Goal: Book appointment/travel/reservation

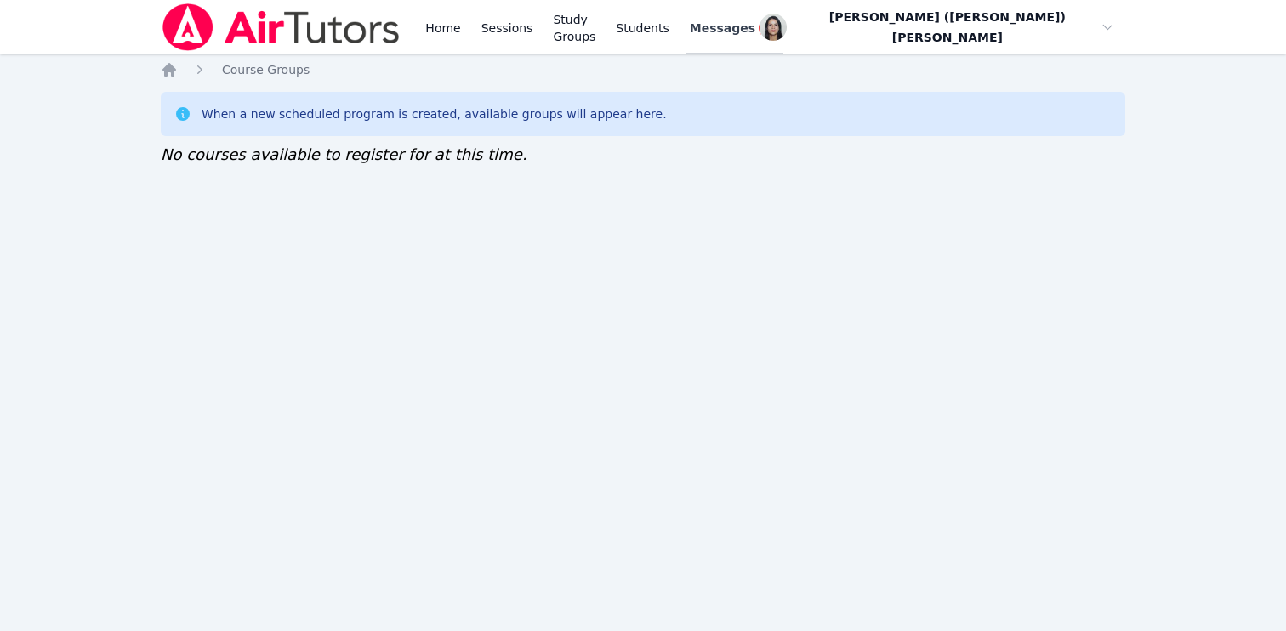
click at [772, 44] on link "Messages 1" at bounding box center [734, 27] width 97 height 54
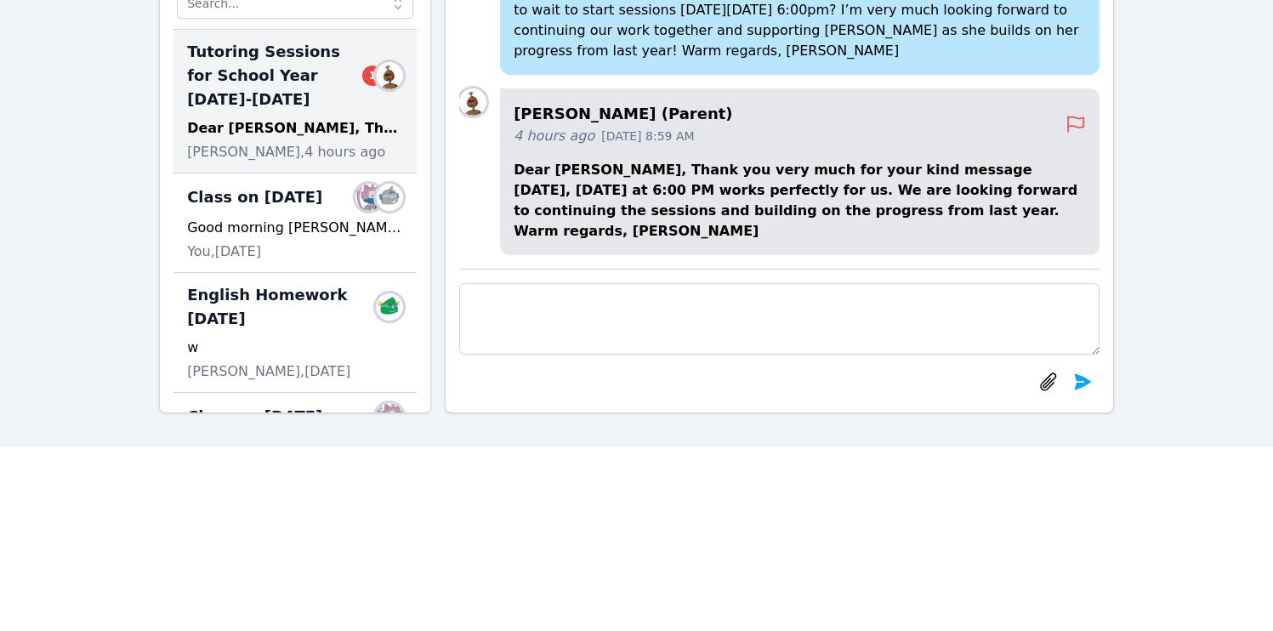
scroll to position [287, 0]
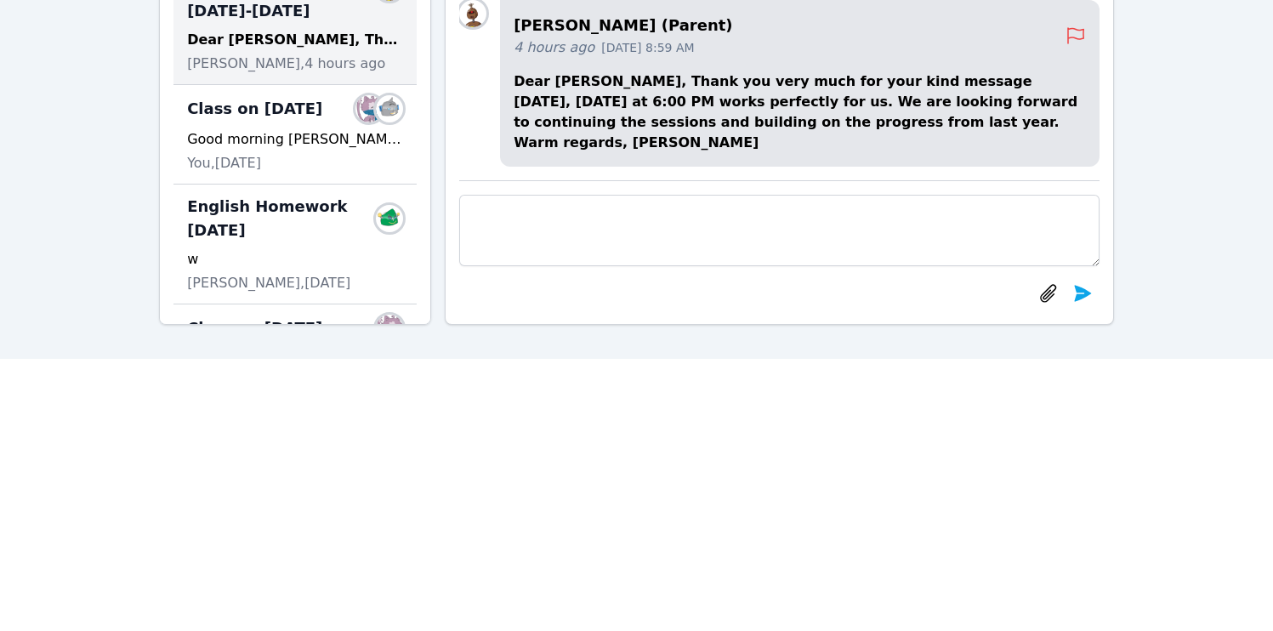
click at [592, 225] on textarea at bounding box center [779, 230] width 640 height 71
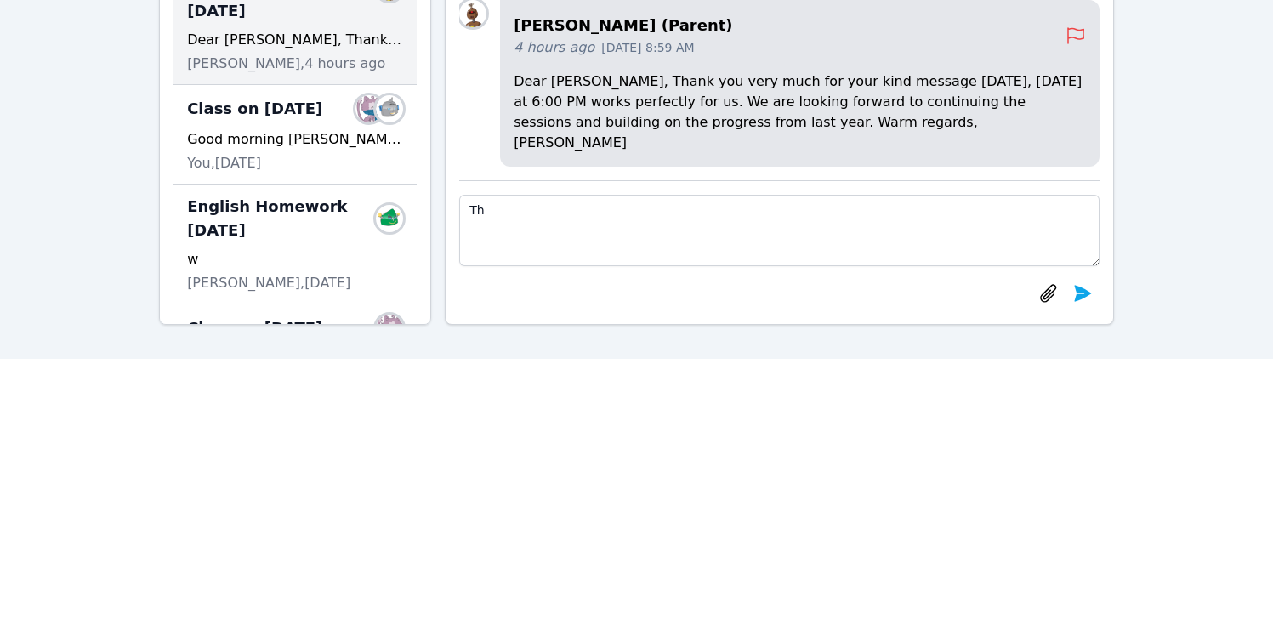
type textarea "T"
type textarea "I will schedule our first session on that day. Thank you!"
click at [1077, 292] on icon "submit" at bounding box center [1082, 293] width 17 height 16
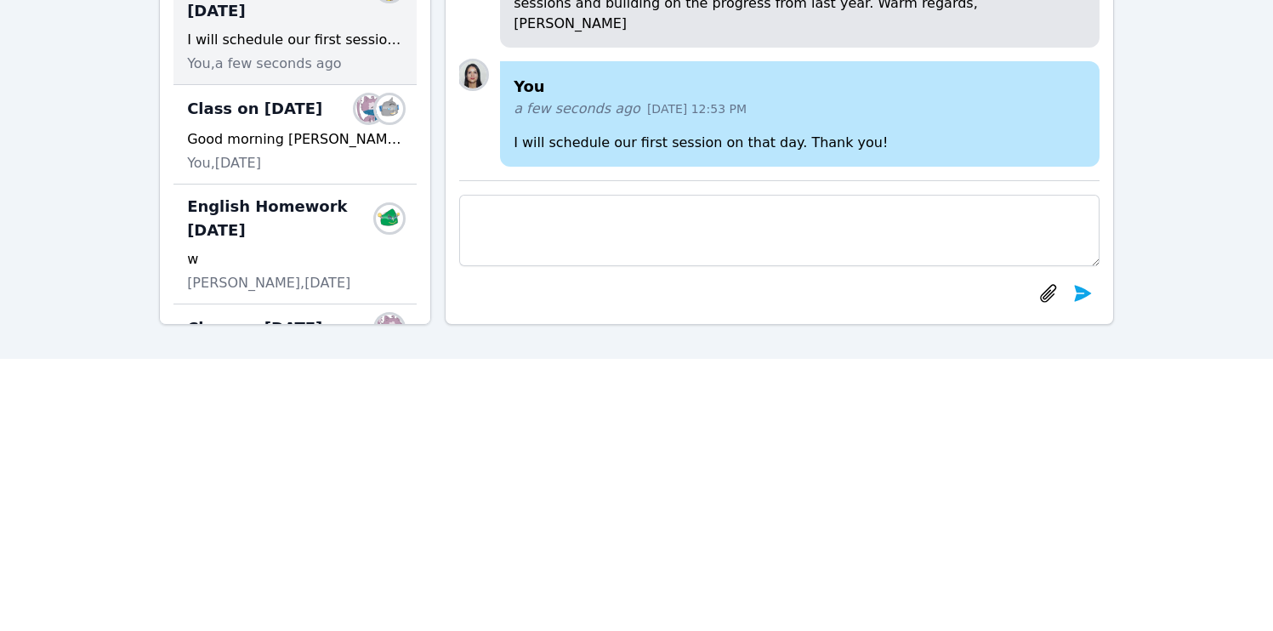
scroll to position [0, 0]
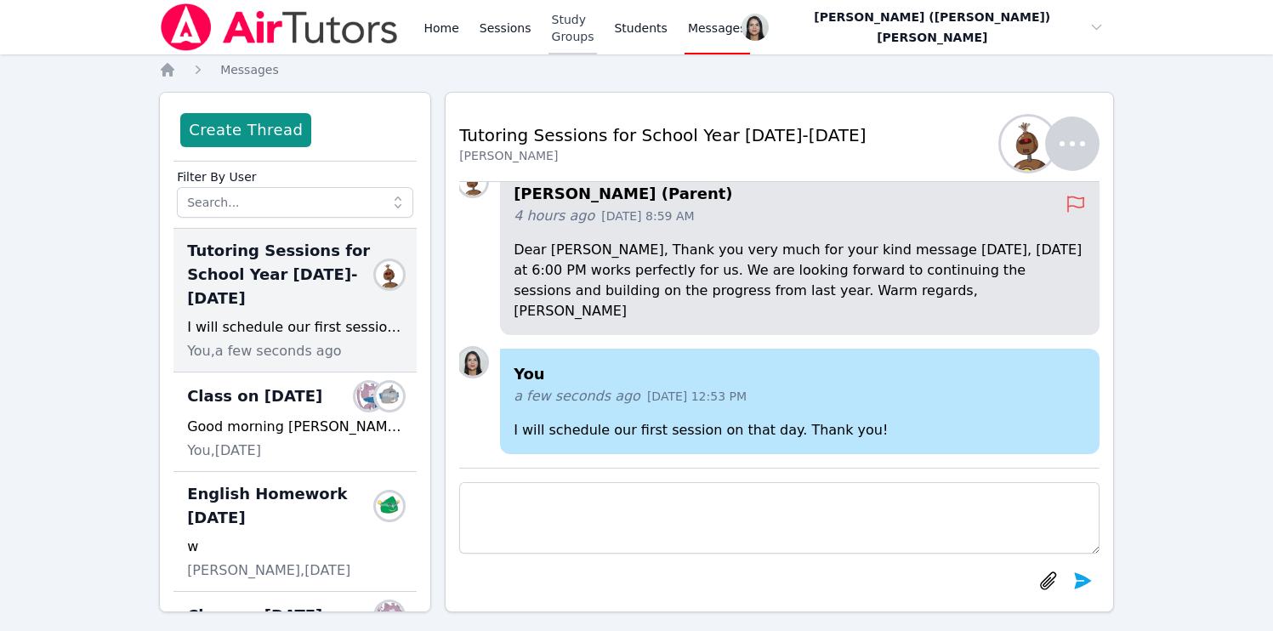
click at [593, 31] on link "Study Groups" at bounding box center [572, 27] width 49 height 54
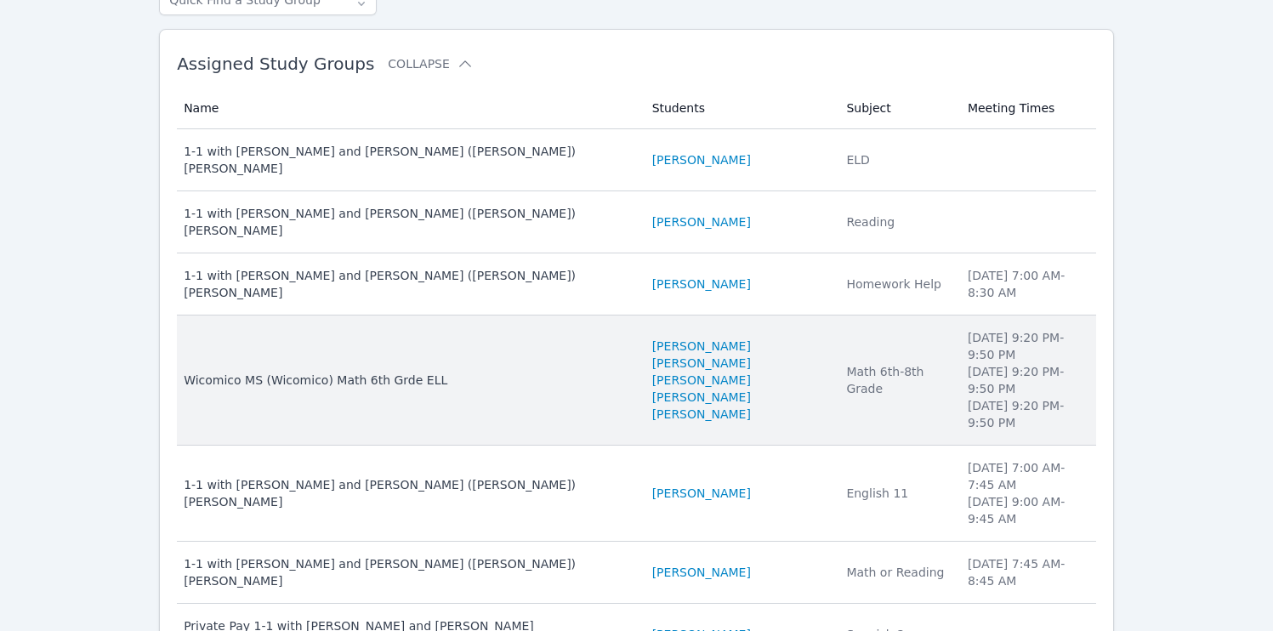
scroll to position [253, 0]
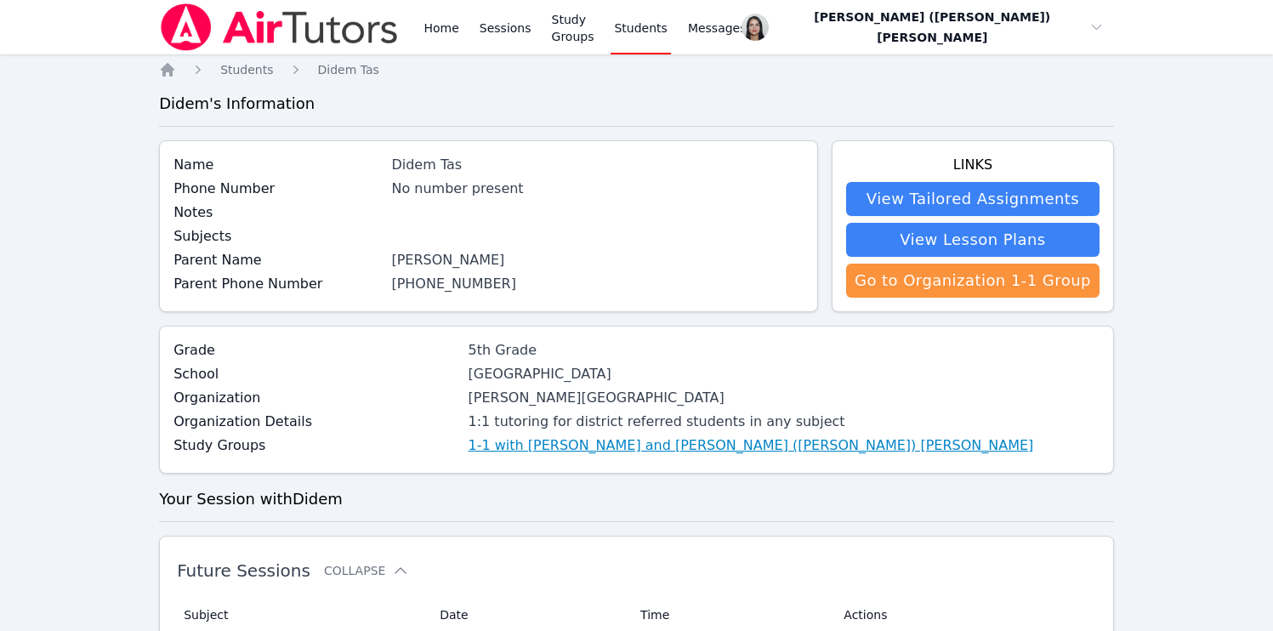
click at [495, 452] on link "1-1 with [PERSON_NAME] and [PERSON_NAME] ([PERSON_NAME]) [PERSON_NAME]" at bounding box center [751, 445] width 565 height 20
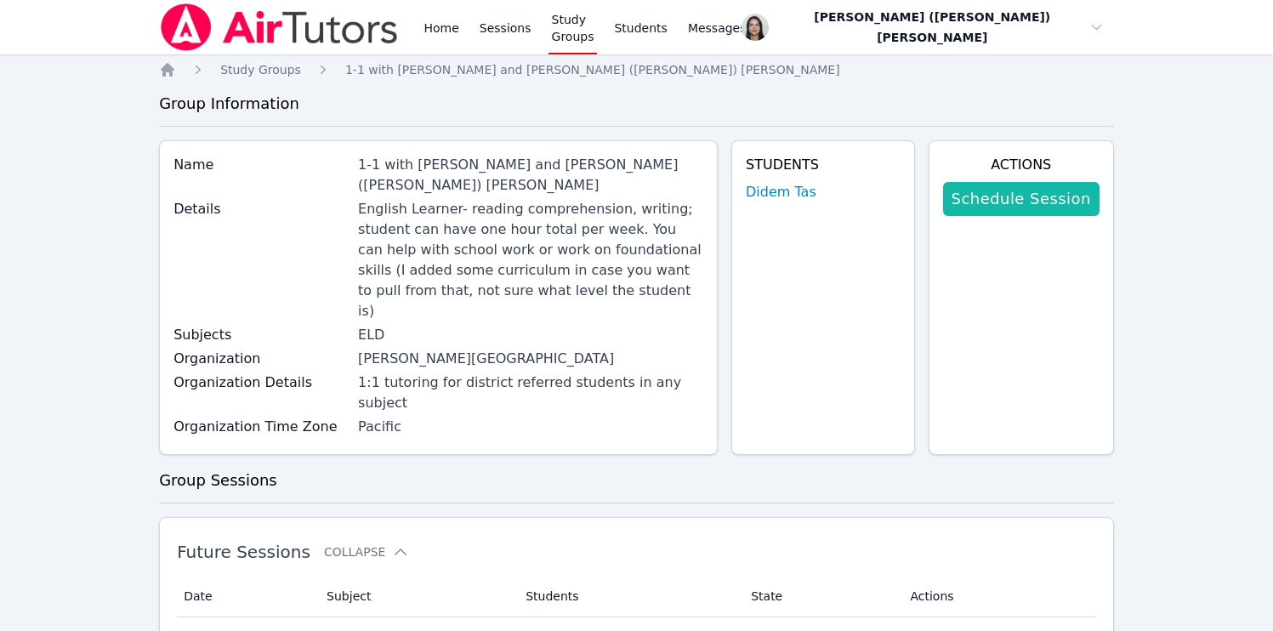
click at [1043, 206] on link "Schedule Session" at bounding box center [1021, 199] width 156 height 34
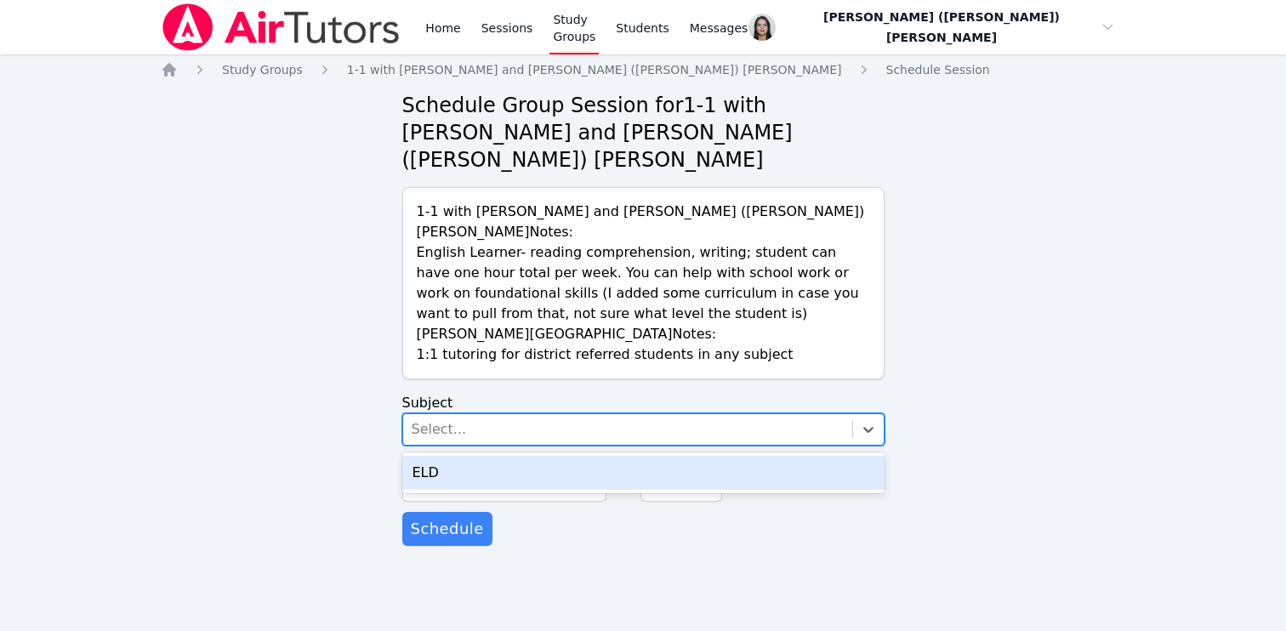
click at [514, 414] on div "Select..." at bounding box center [627, 429] width 449 height 31
click at [515, 456] on div "ELD" at bounding box center [643, 473] width 482 height 34
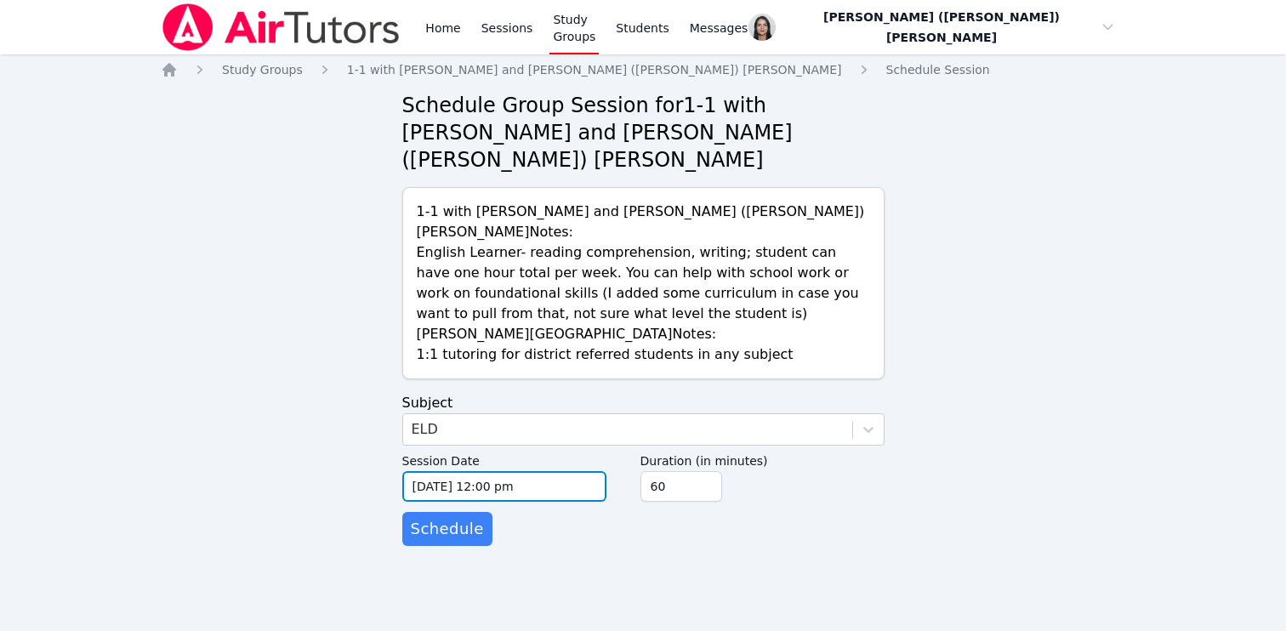
click at [489, 471] on input "[DATE] 12:00 pm" at bounding box center [504, 486] width 204 height 31
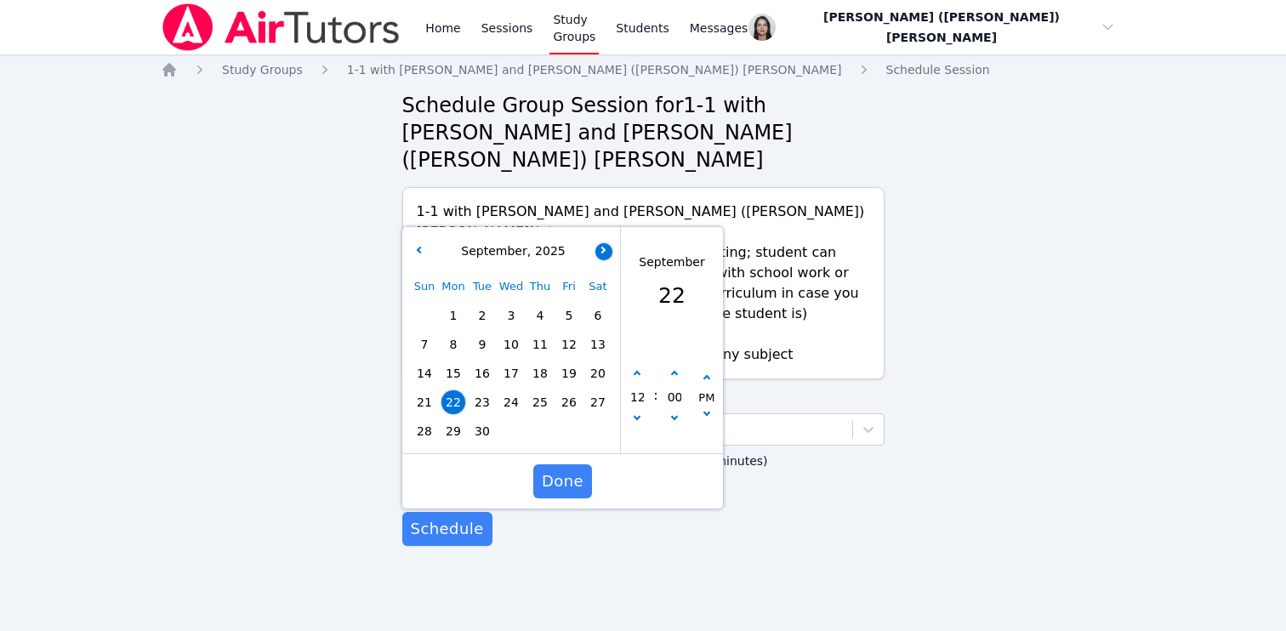
click at [600, 243] on button "button" at bounding box center [602, 251] width 17 height 17
click at [532, 304] on span "2" at bounding box center [540, 316] width 24 height 24
click at [631, 366] on button "button" at bounding box center [636, 374] width 17 height 17
type input "[DATE] 01:00 pm"
type input "01"
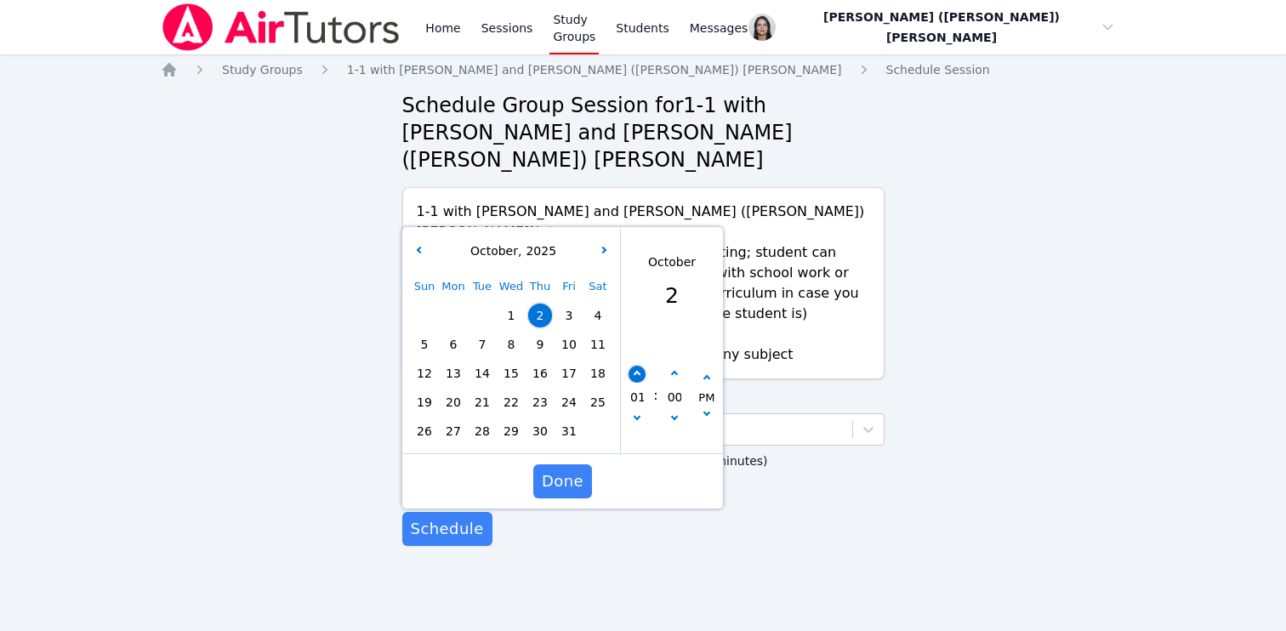
click at [631, 366] on button "button" at bounding box center [636, 374] width 17 height 17
type input "[DATE] 02:00 pm"
type input "02"
click at [631, 366] on button "button" at bounding box center [636, 374] width 17 height 17
type input "[DATE] 03:00 pm"
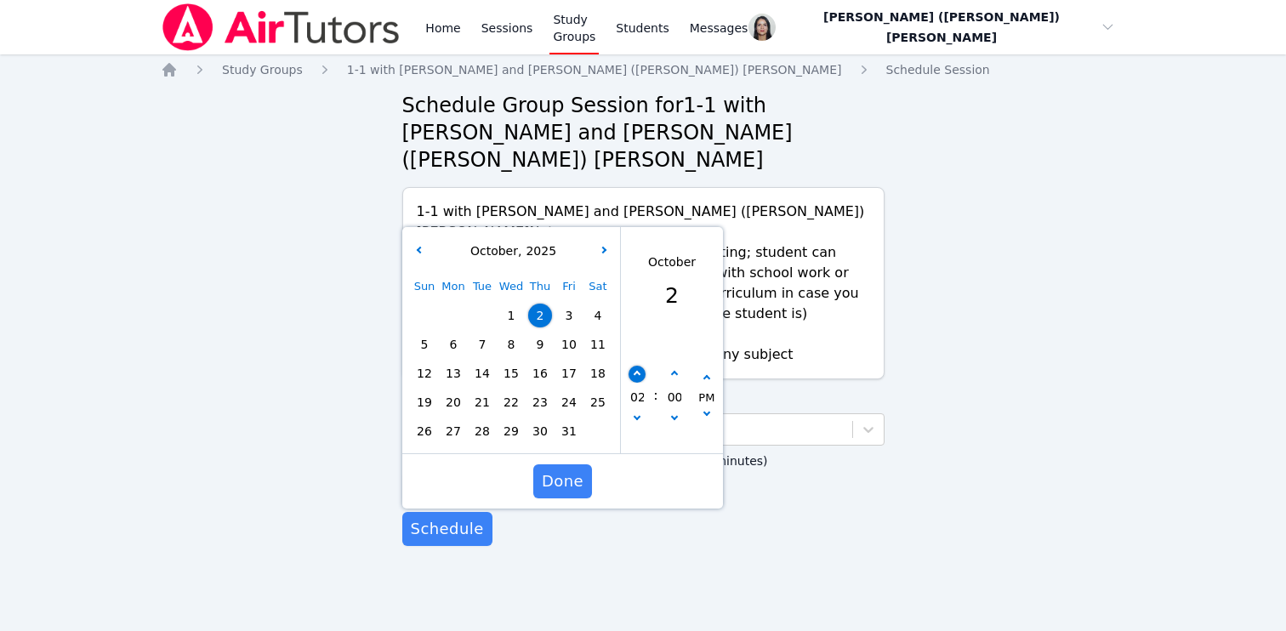
type input "03"
click at [631, 366] on button "button" at bounding box center [636, 374] width 17 height 17
type input "[DATE] 04:00 pm"
type input "04"
click at [631, 366] on button "button" at bounding box center [636, 374] width 17 height 17
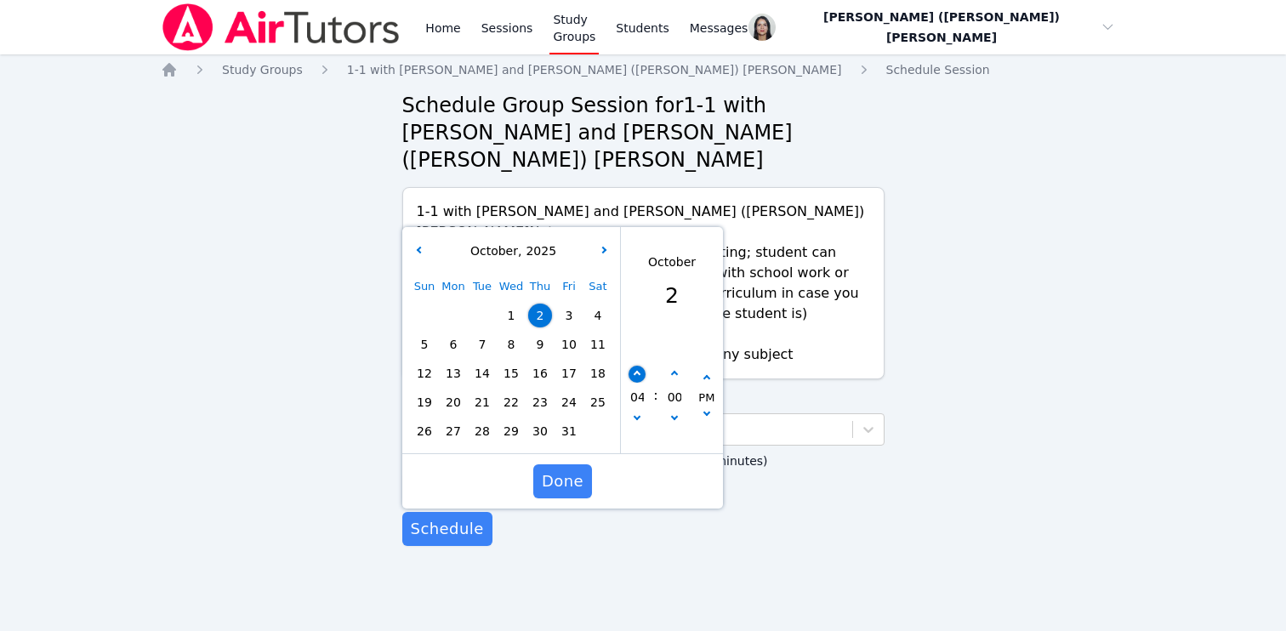
type input "[DATE] 05:00 pm"
type input "05"
click at [631, 366] on button "button" at bounding box center [636, 374] width 17 height 17
type input "[DATE] 06:00 pm"
type input "06"
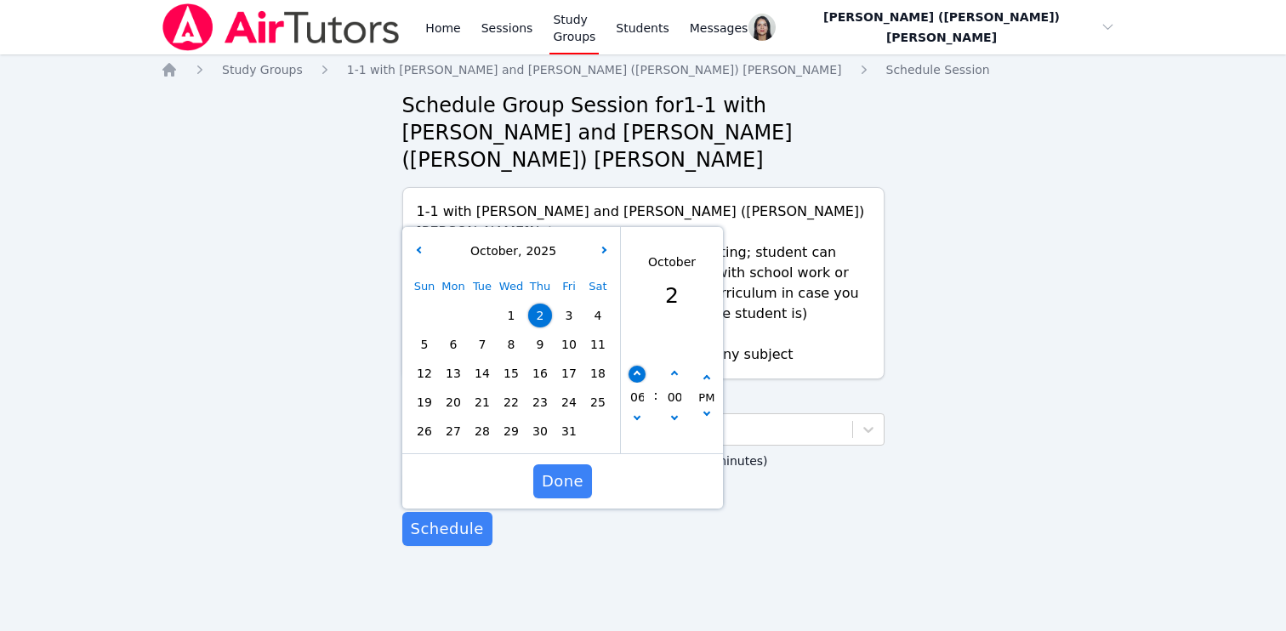
click at [631, 366] on button "button" at bounding box center [636, 374] width 17 height 17
type input "[DATE] 07:00 pm"
type input "07"
click at [631, 366] on button "button" at bounding box center [636, 374] width 17 height 17
type input "[DATE] 08:00 pm"
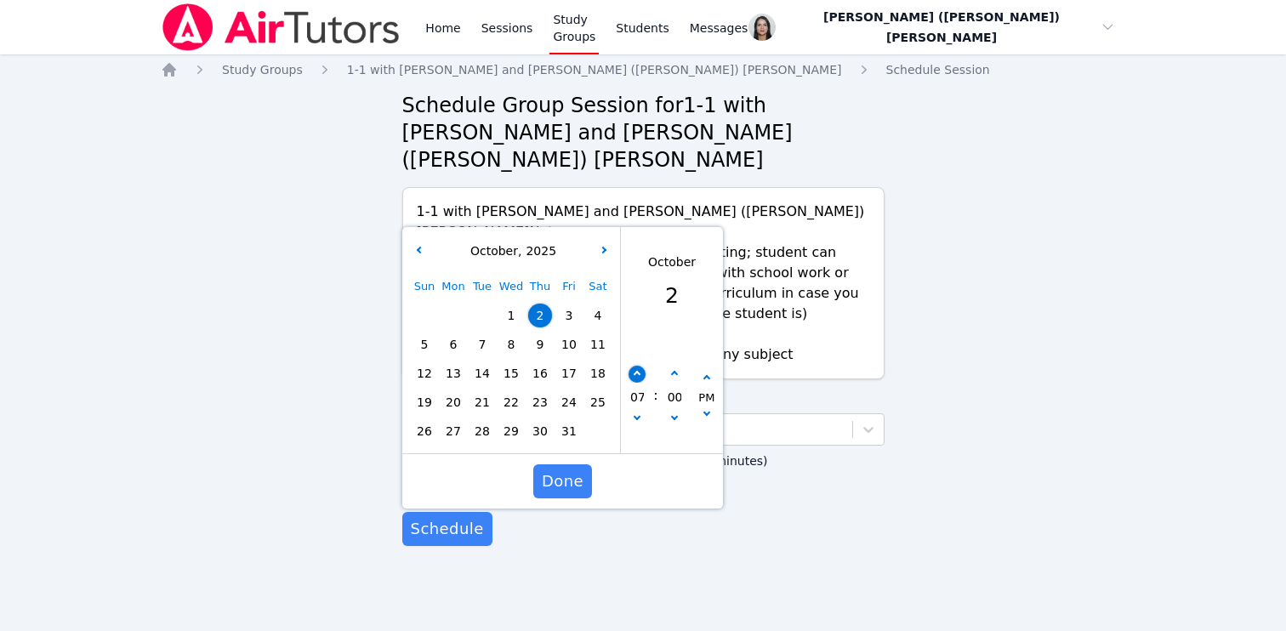
type input "08"
click at [694, 373] on div "PM" at bounding box center [706, 397] width 32 height 54
click at [703, 407] on button "button" at bounding box center [705, 415] width 17 height 17
type input "[DATE] 08:00 am"
click at [571, 469] on span "Done" at bounding box center [562, 481] width 42 height 24
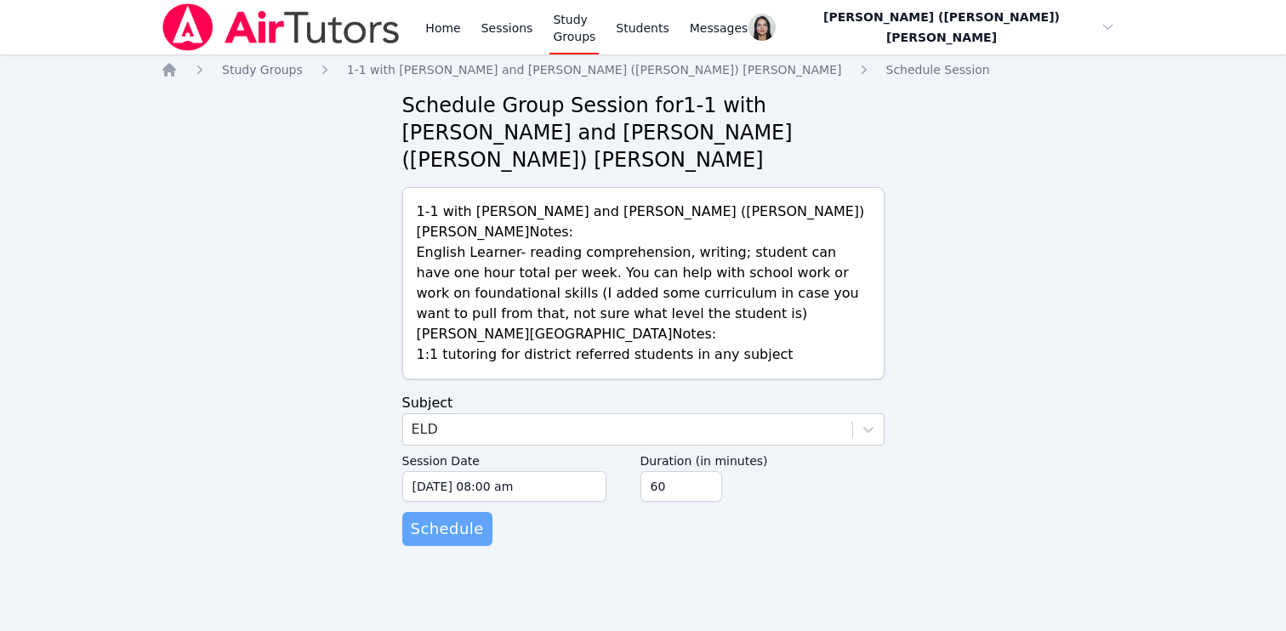
click at [450, 517] on span "Schedule" at bounding box center [447, 529] width 73 height 24
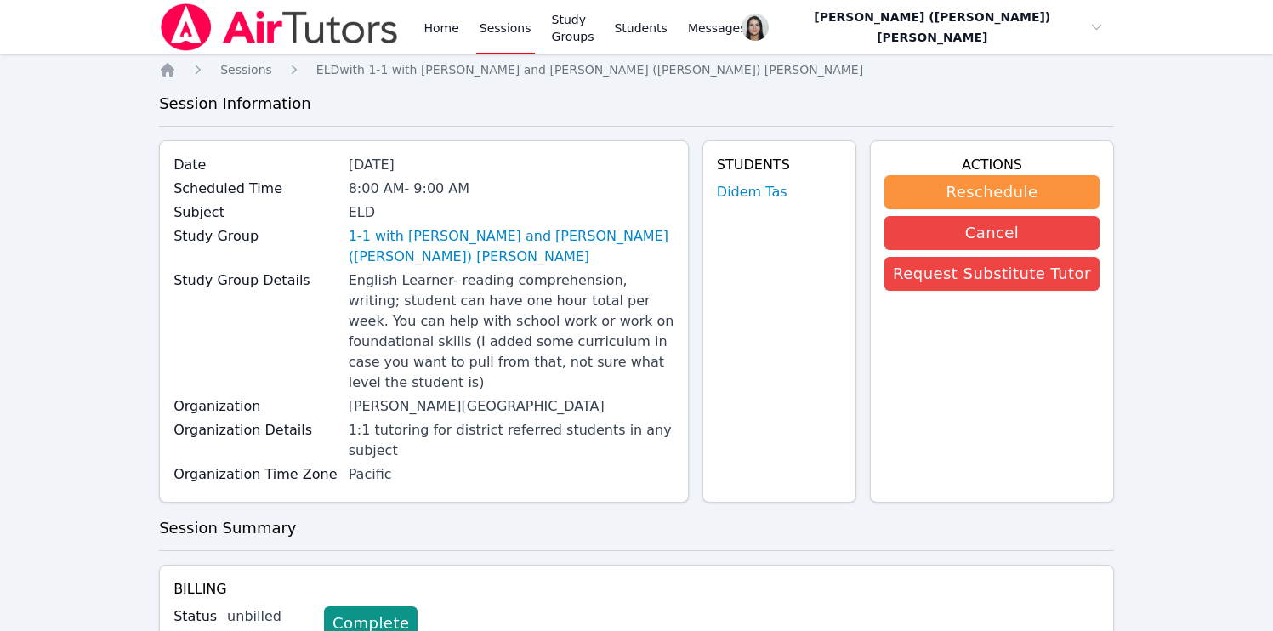
click at [483, 31] on link "Sessions" at bounding box center [505, 27] width 59 height 54
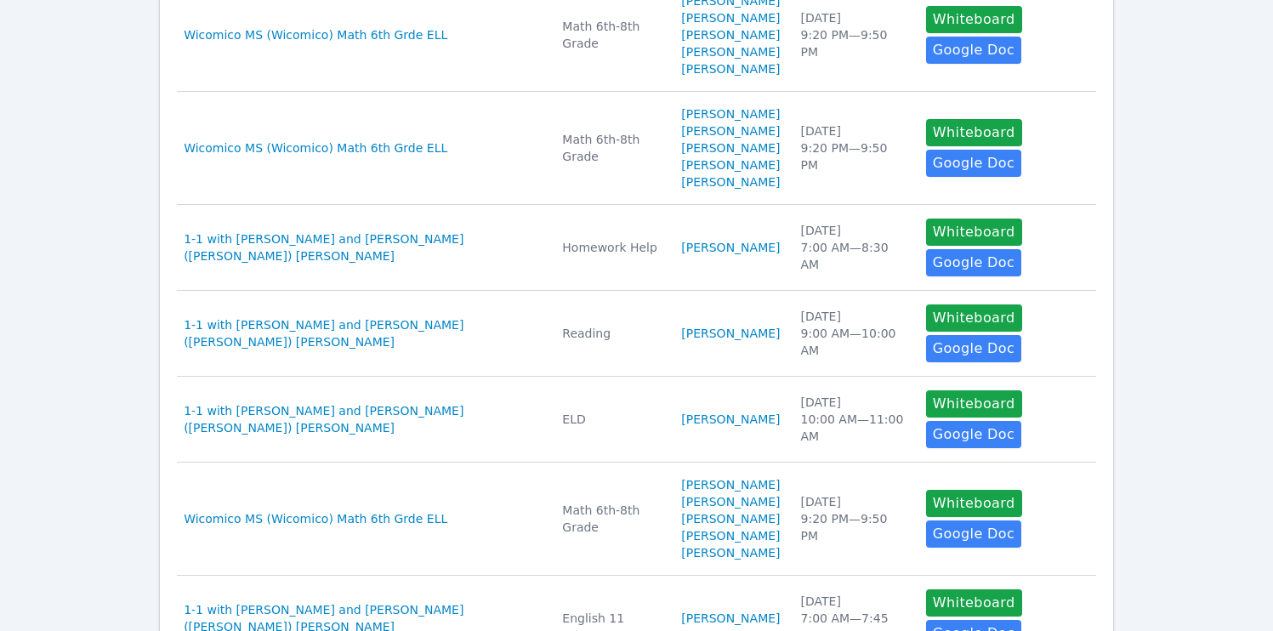
scroll to position [531, 0]
